Goal: Find specific page/section

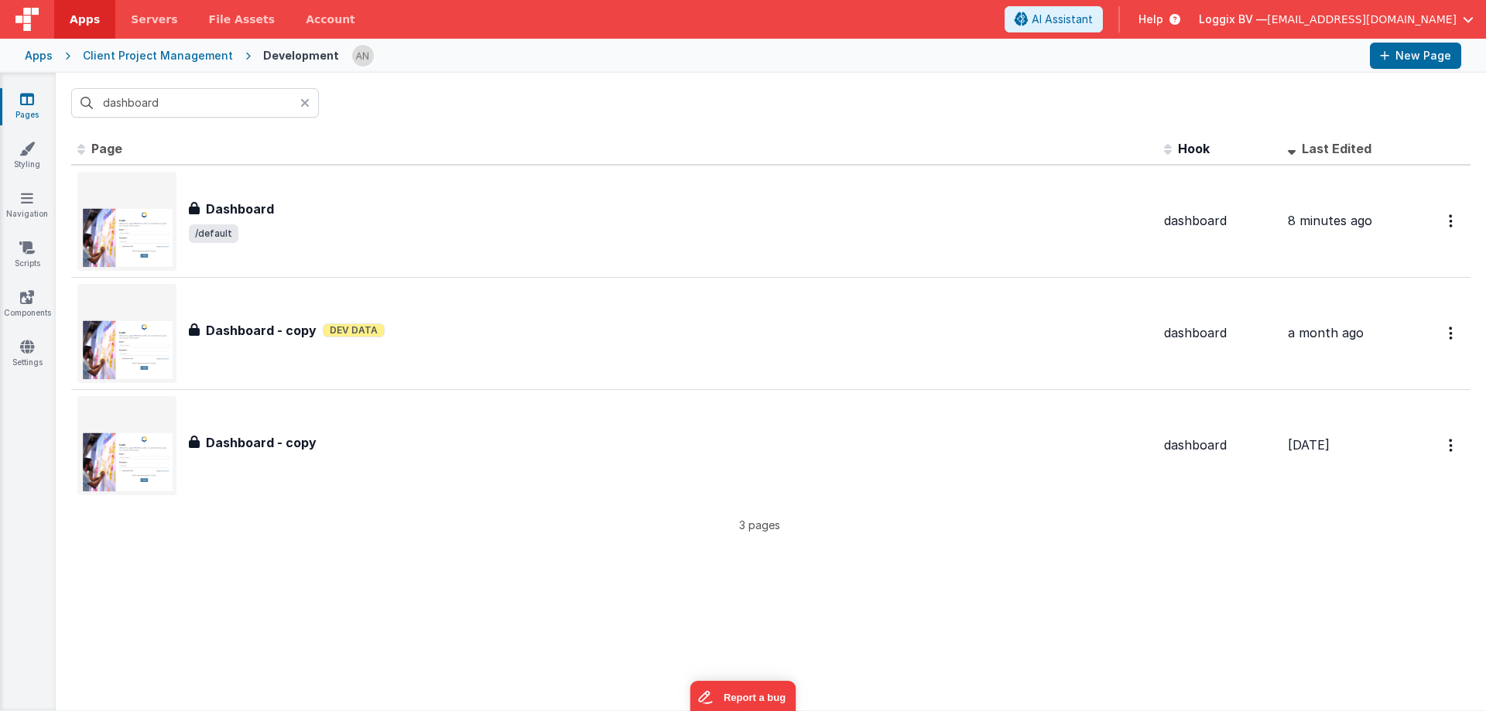
click at [36, 104] on link "Pages" at bounding box center [27, 106] width 56 height 31
click at [309, 101] on icon at bounding box center [304, 103] width 9 height 12
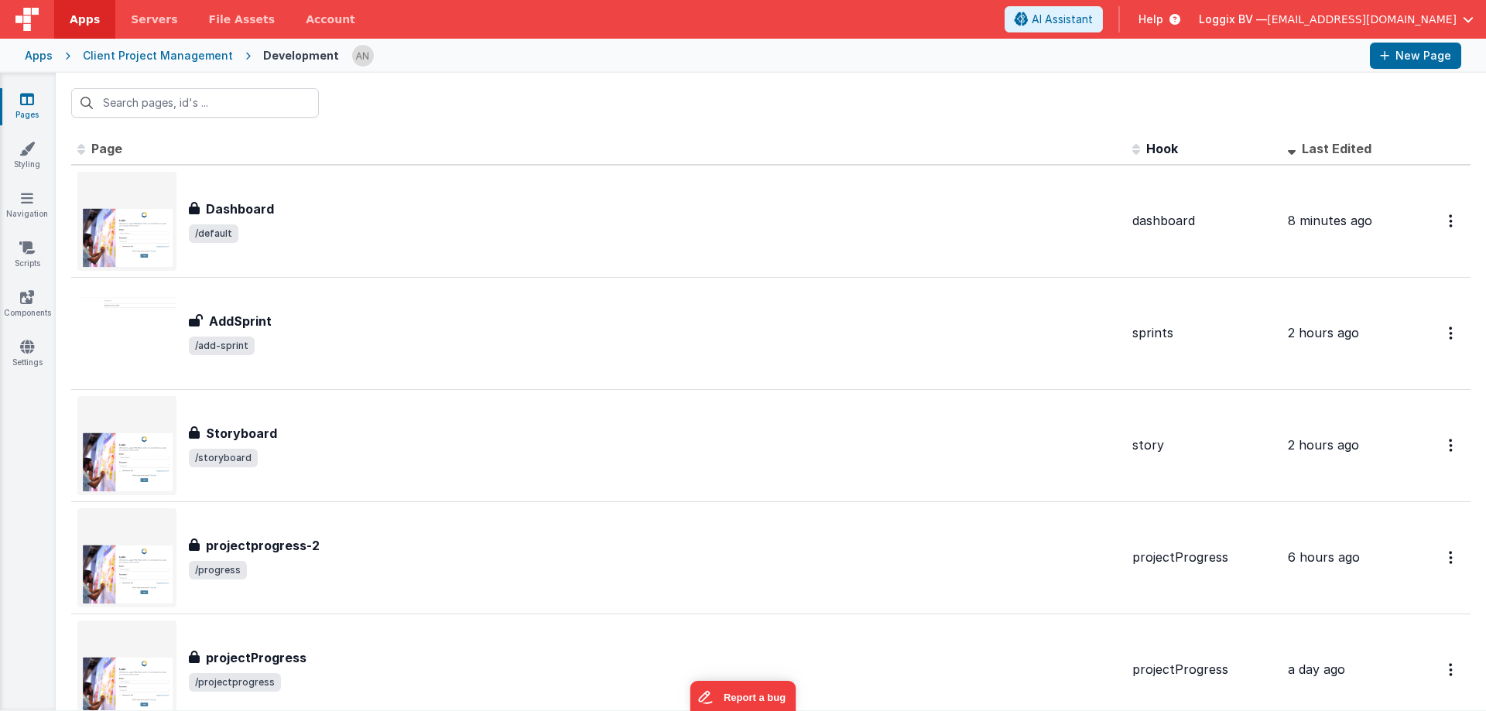
click at [375, 84] on div at bounding box center [771, 103] width 1430 height 60
